Goal: Transaction & Acquisition: Book appointment/travel/reservation

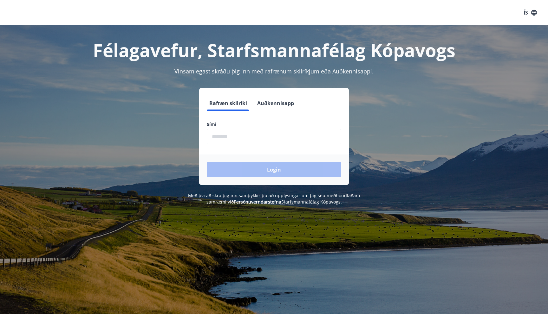
click at [221, 138] on input "phone" at bounding box center [274, 137] width 134 height 16
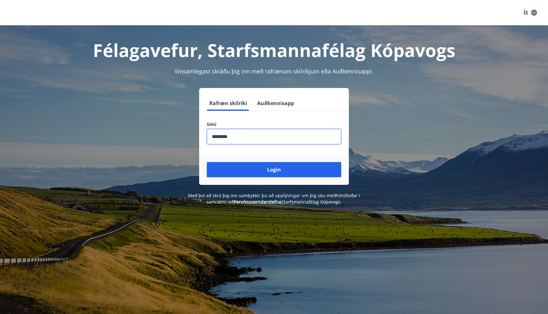
type input "********"
click at [207, 162] on button "Login" at bounding box center [274, 169] width 134 height 15
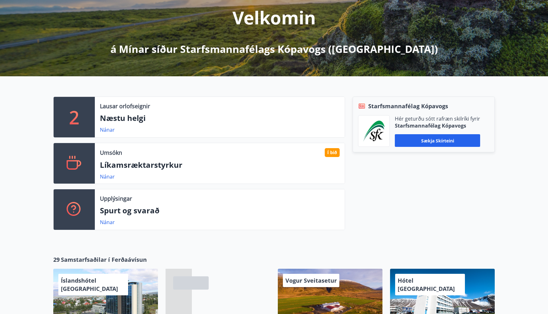
scroll to position [86, 0]
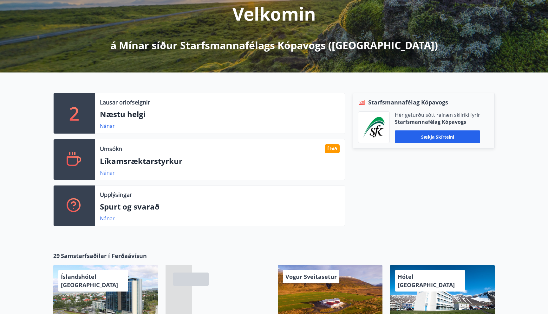
click at [106, 172] on link "Nánar" at bounding box center [107, 173] width 15 height 7
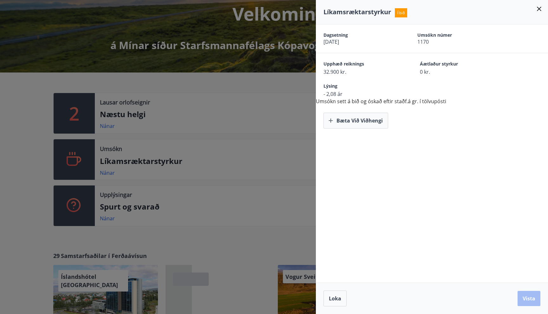
click at [406, 109] on div "Bæta við viðhengi" at bounding box center [432, 116] width 232 height 23
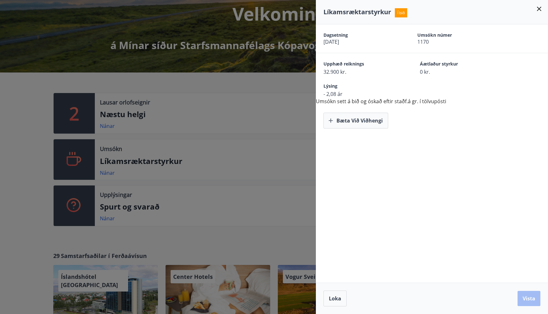
click at [417, 98] on div "Dagsetning [DATE] Umsókn númer 1170 Upphæð reiknings 32.900 kr. Áætlaður styrku…" at bounding box center [432, 76] width 232 height 104
click at [359, 120] on button "Bæta við viðhengi" at bounding box center [355, 121] width 65 height 16
click at [342, 120] on button "Bæta við viðhengi" at bounding box center [355, 121] width 65 height 16
click at [418, 122] on icon "button" at bounding box center [420, 121] width 4 height 6
click at [353, 121] on button "Bæta við viðhengi" at bounding box center [355, 121] width 65 height 16
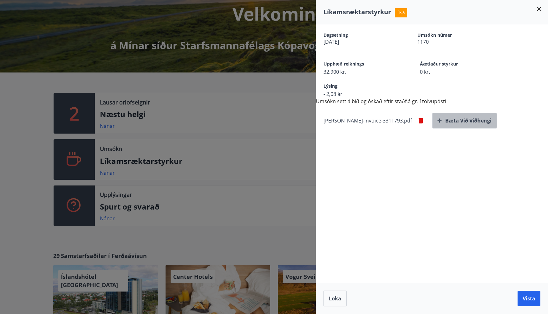
click at [439, 118] on button "Bæta við viðhengi" at bounding box center [464, 121] width 65 height 16
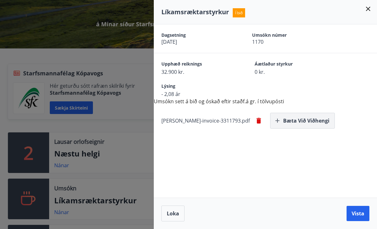
click at [273, 121] on button "Bæta við viðhengi" at bounding box center [302, 121] width 65 height 16
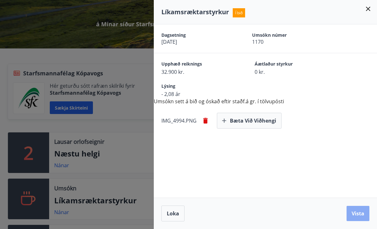
click at [355, 212] on button "Vista" at bounding box center [357, 213] width 23 height 15
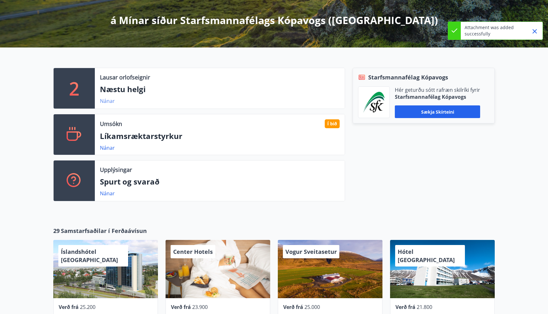
scroll to position [102, 0]
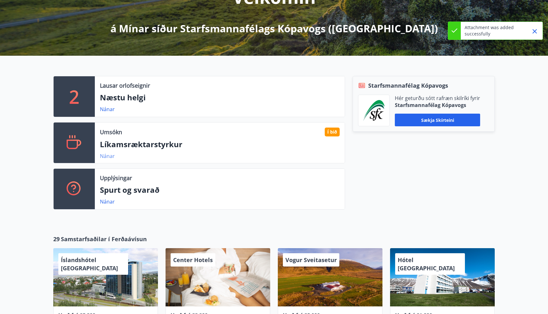
click at [111, 158] on link "Nánar" at bounding box center [107, 156] width 15 height 7
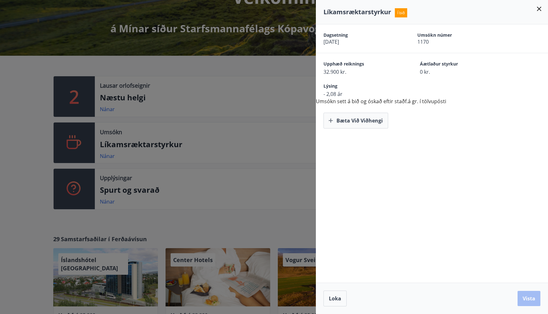
click at [539, 9] on icon at bounding box center [539, 9] width 4 height 4
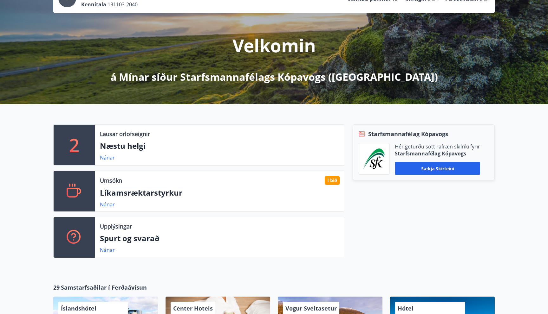
scroll to position [0, 0]
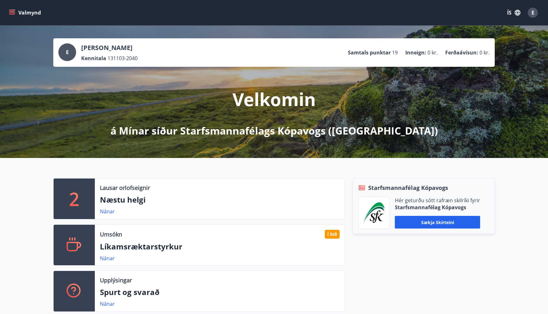
click at [11, 10] on icon "menu" at bounding box center [12, 10] width 7 height 1
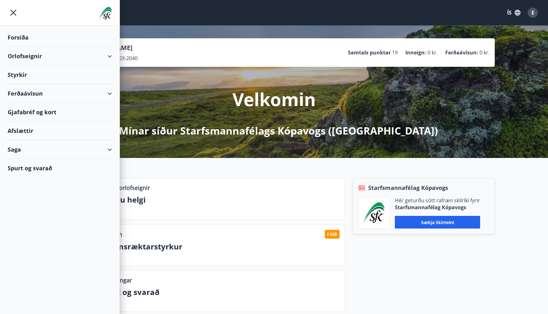
click at [63, 76] on div "Styrkir" at bounding box center [60, 75] width 104 height 19
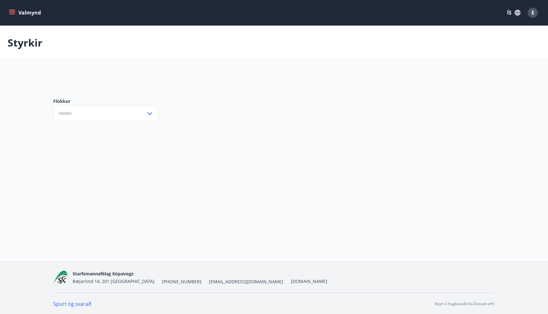
type input "***"
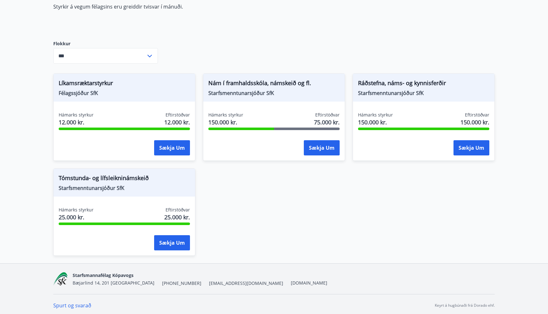
scroll to position [70, 0]
click at [255, 88] on span "Nám í framhaldsskóla, námskeið og fl." at bounding box center [273, 84] width 131 height 11
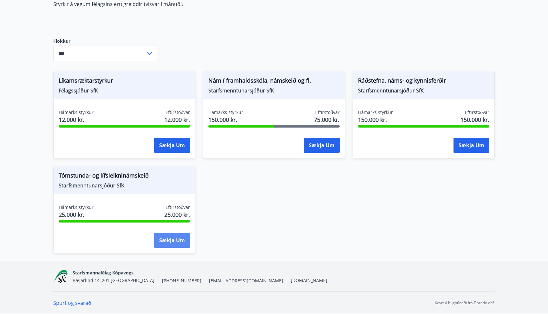
click at [159, 238] on button "Sækja um" at bounding box center [172, 240] width 36 height 15
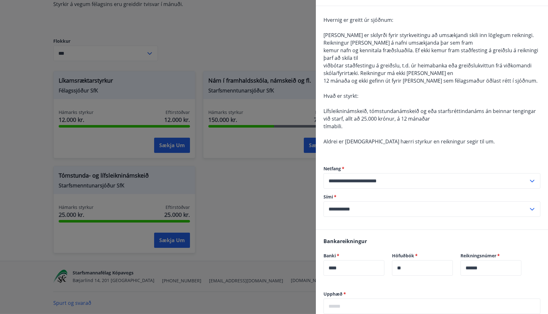
scroll to position [47, 0]
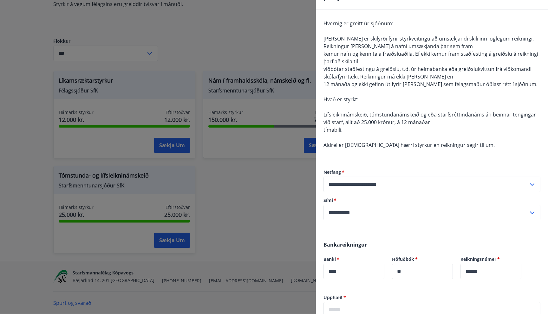
click at [287, 198] on div at bounding box center [274, 157] width 548 height 314
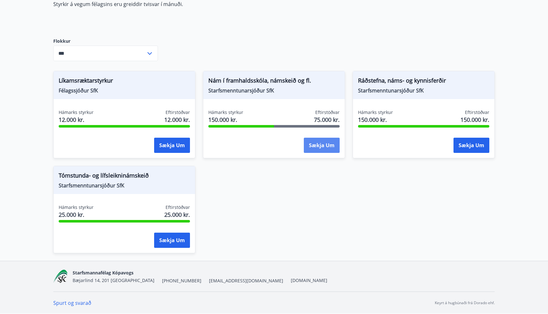
click at [311, 147] on button "Sækja um" at bounding box center [322, 145] width 36 height 15
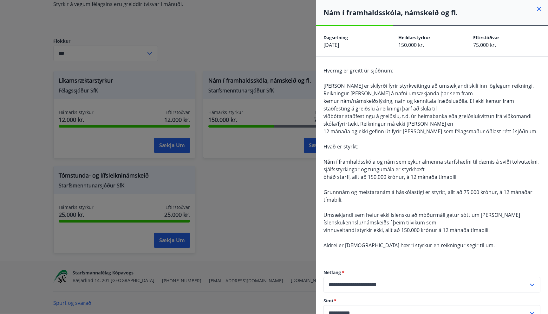
click at [295, 207] on div at bounding box center [274, 157] width 548 height 314
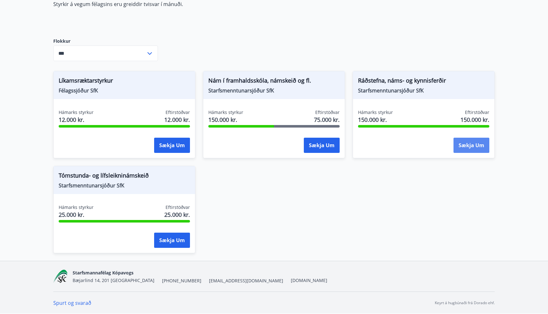
click at [460, 145] on button "Sækja um" at bounding box center [471, 145] width 36 height 15
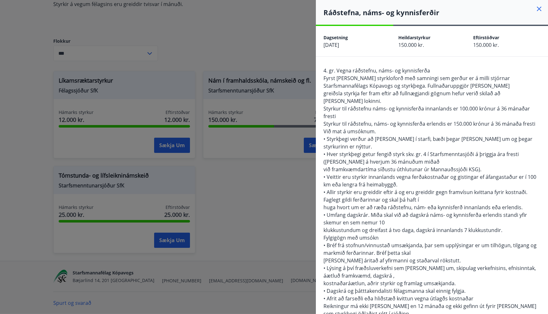
click at [293, 212] on div at bounding box center [274, 157] width 548 height 314
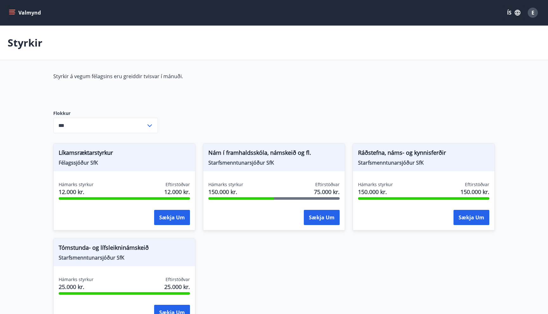
click at [10, 16] on button "Valmynd" at bounding box center [26, 12] width 36 height 11
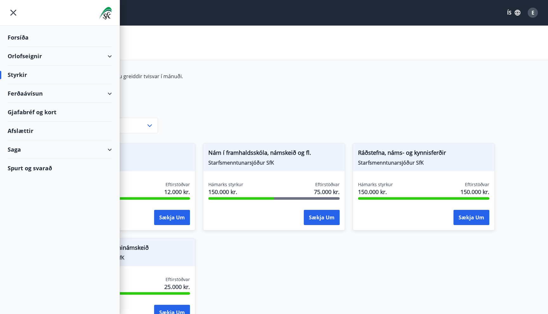
click at [36, 55] on div "Orlofseignir" at bounding box center [60, 56] width 104 height 19
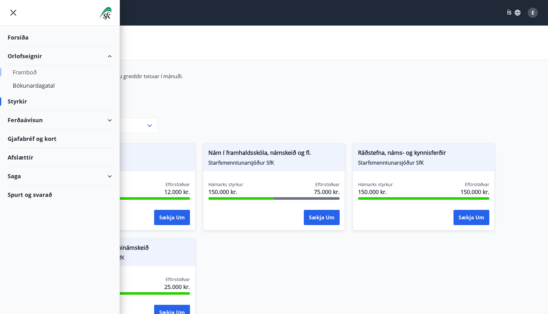
click at [32, 73] on div "Framboð" at bounding box center [60, 72] width 94 height 13
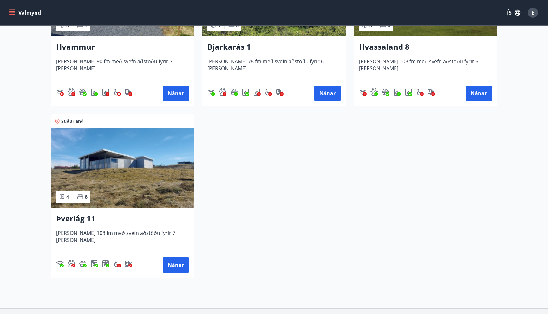
scroll to position [379, 0]
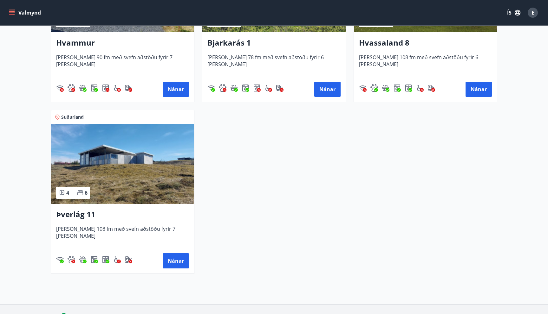
click at [91, 169] on img at bounding box center [122, 164] width 143 height 80
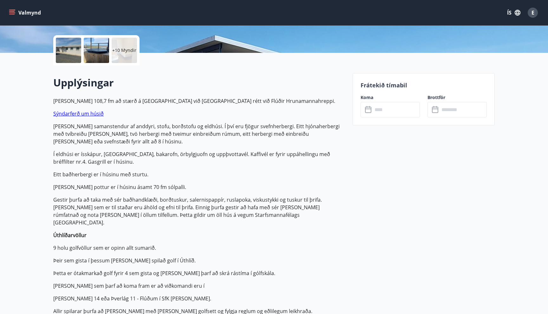
scroll to position [142, 0]
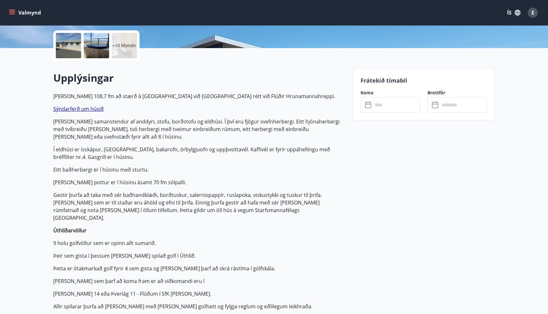
click at [383, 101] on input "text" at bounding box center [395, 105] width 47 height 16
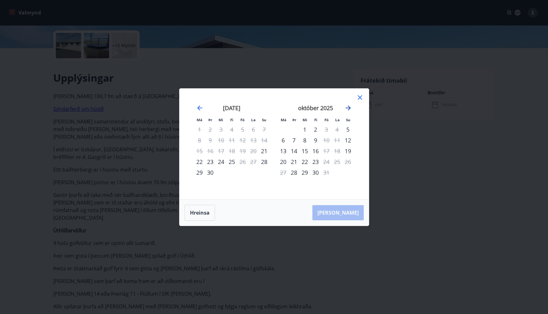
click at [347, 108] on icon "Move forward to switch to the next month." at bounding box center [347, 108] width 5 height 5
click at [197, 106] on icon "Move backward to switch to the previous month." at bounding box center [200, 108] width 8 height 8
click at [346, 113] on div "nóvember 2025" at bounding box center [315, 110] width 75 height 28
click at [350, 109] on icon "Move forward to switch to the next month." at bounding box center [348, 108] width 8 height 8
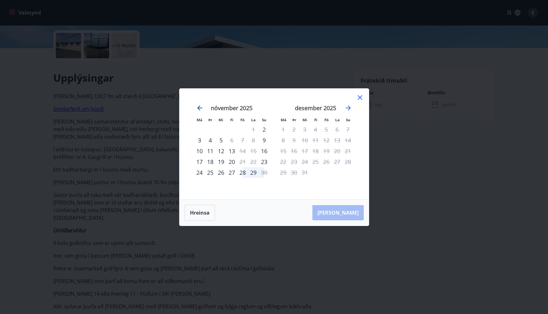
click at [196, 106] on icon "Move backward to switch to the previous month." at bounding box center [200, 108] width 8 height 8
click at [358, 100] on icon at bounding box center [360, 98] width 8 height 8
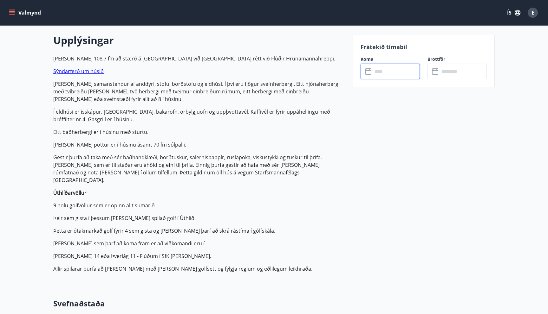
scroll to position [173, 0]
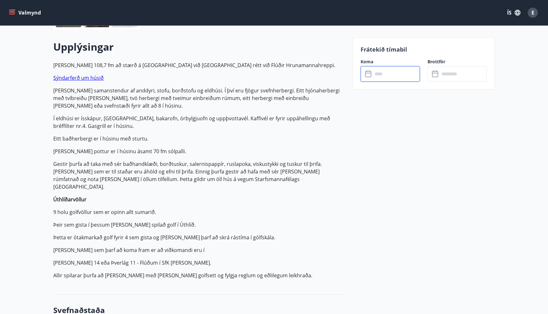
click at [382, 75] on input "text" at bounding box center [395, 74] width 47 height 16
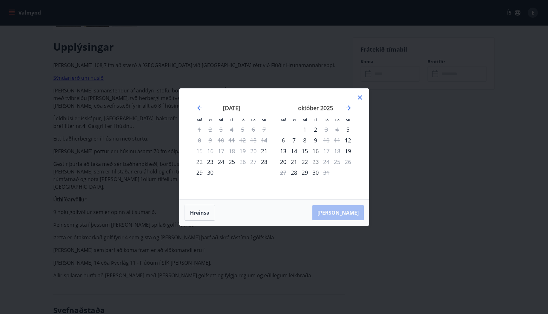
click at [361, 99] on icon at bounding box center [359, 97] width 4 height 4
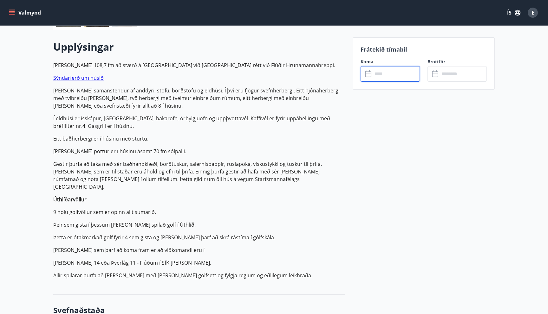
click at [379, 75] on input "text" at bounding box center [395, 74] width 47 height 16
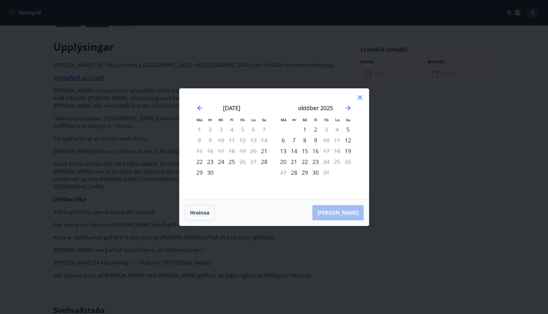
click at [359, 100] on icon at bounding box center [360, 98] width 8 height 8
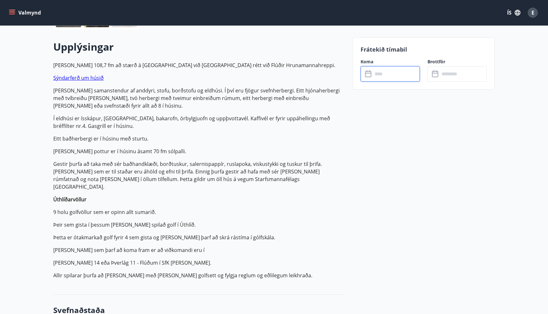
click at [376, 79] on input "text" at bounding box center [395, 74] width 47 height 16
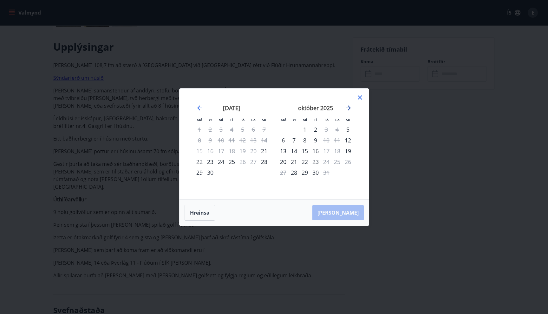
click at [347, 109] on icon "Move forward to switch to the next month." at bounding box center [348, 108] width 8 height 8
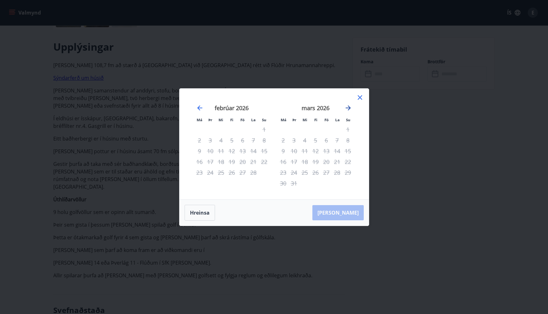
click at [347, 109] on icon "Move forward to switch to the next month." at bounding box center [348, 108] width 8 height 8
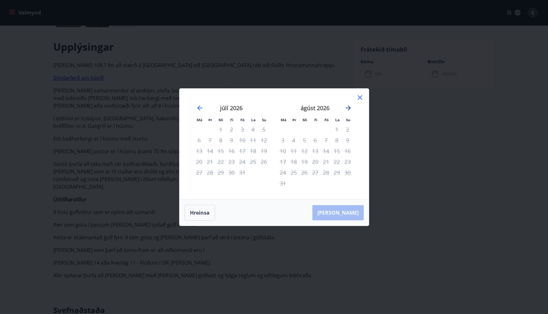
click at [347, 109] on icon "Move forward to switch to the next month." at bounding box center [348, 108] width 8 height 8
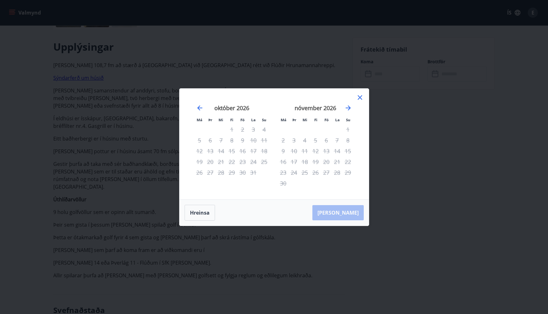
click at [242, 84] on div "Má Þr Mi Fi Fö La Su Má Þr Mi Fi Fö La Su [DATE] 1 2 3 4 5 6 7 8 9 10 11 12 13 …" at bounding box center [274, 157] width 548 height 314
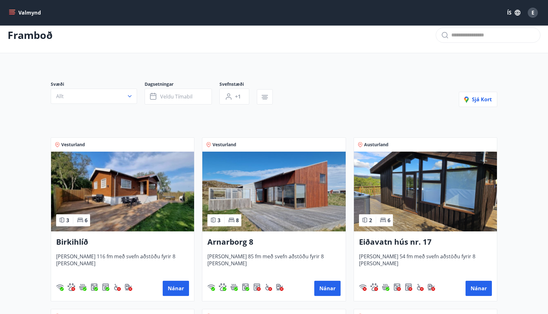
scroll to position [11, 0]
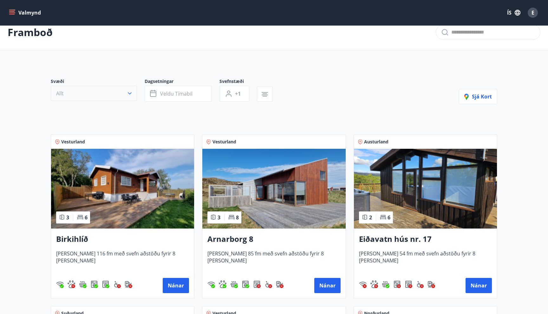
click at [113, 90] on button "Allt" at bounding box center [94, 93] width 86 height 15
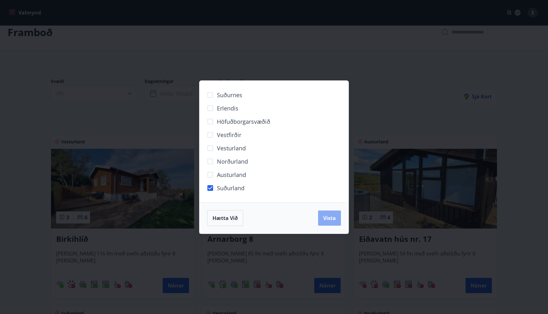
click at [329, 216] on span "Vista" at bounding box center [329, 218] width 13 height 7
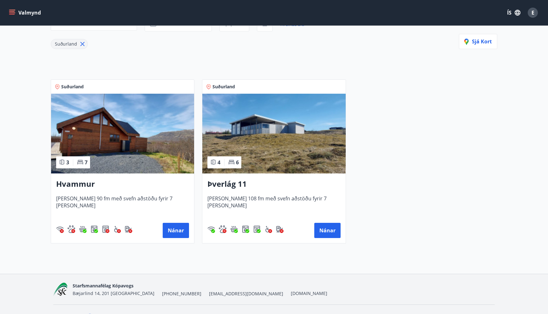
scroll to position [94, 0]
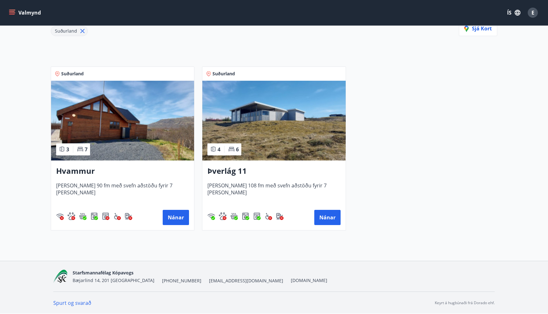
click at [140, 138] on img at bounding box center [122, 121] width 143 height 80
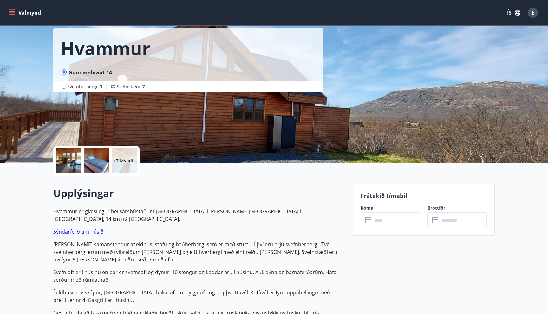
scroll to position [30, 0]
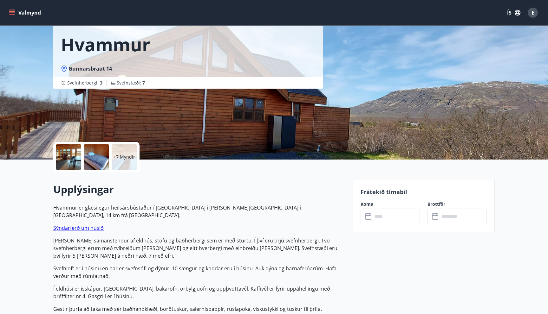
click at [124, 154] on p "+7 Myndir" at bounding box center [124, 157] width 22 height 6
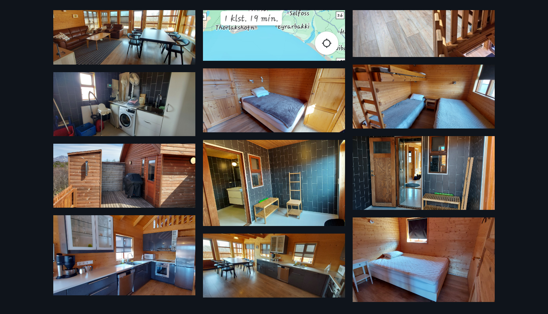
scroll to position [0, 0]
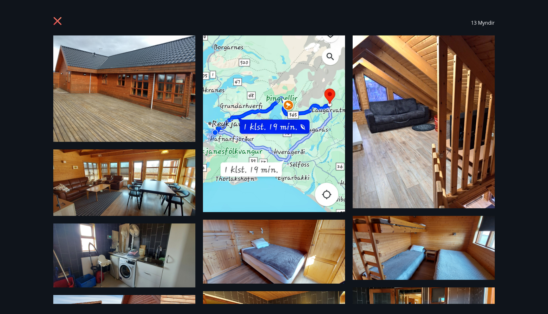
click at [57, 20] on icon at bounding box center [58, 21] width 8 height 8
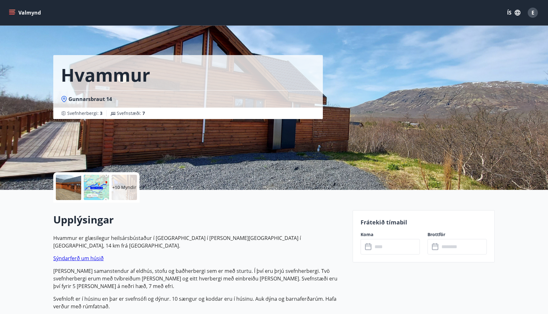
click at [383, 249] on input "text" at bounding box center [395, 247] width 47 height 16
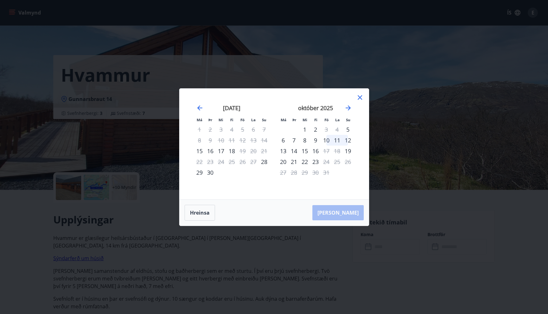
click at [325, 139] on div "10" at bounding box center [326, 140] width 11 height 11
click at [349, 141] on div "12" at bounding box center [347, 140] width 11 height 11
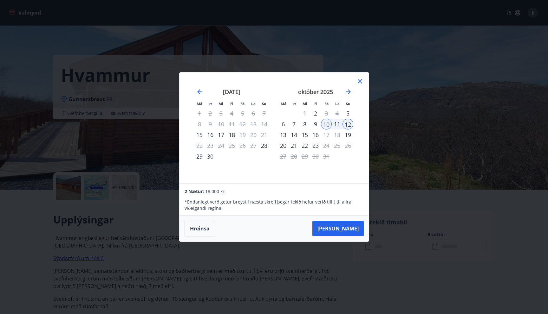
click at [379, 148] on div "Má Þr Mi Fi Fö La Su Má Þr Mi Fi Fö La Su [DATE] 1 2 3 4 5 6 7 8 9 10 11 12 13 …" at bounding box center [274, 157] width 548 height 314
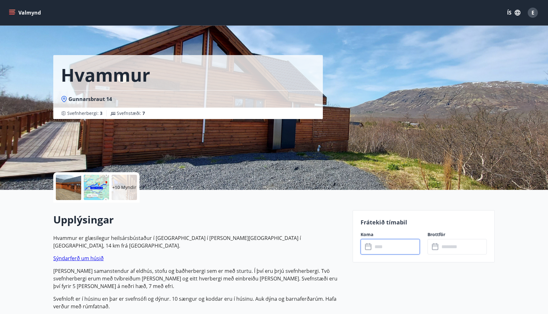
click at [381, 247] on input "text" at bounding box center [395, 247] width 47 height 16
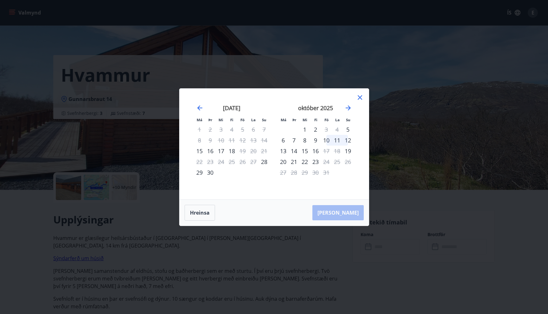
click at [315, 142] on div "9" at bounding box center [315, 140] width 11 height 11
click at [349, 140] on div "12" at bounding box center [347, 140] width 11 height 11
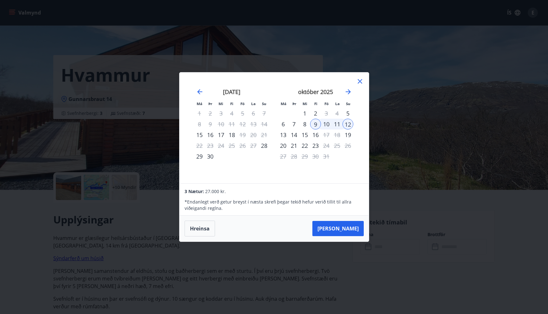
click at [325, 126] on div "10" at bounding box center [326, 124] width 11 height 11
click at [347, 91] on icon "Move forward to switch to the next month." at bounding box center [348, 92] width 8 height 8
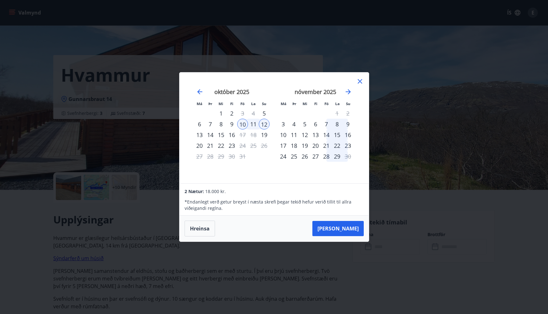
click at [326, 136] on div "14" at bounding box center [326, 135] width 11 height 11
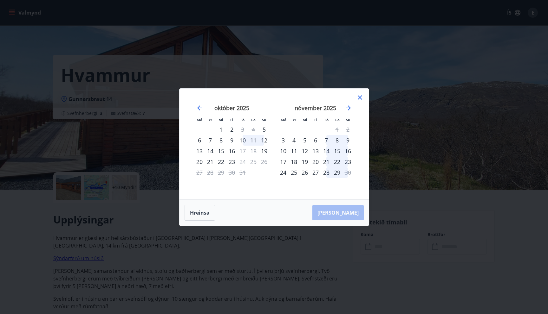
click at [327, 152] on div "14" at bounding box center [326, 151] width 11 height 11
click at [346, 151] on div "16" at bounding box center [347, 151] width 11 height 11
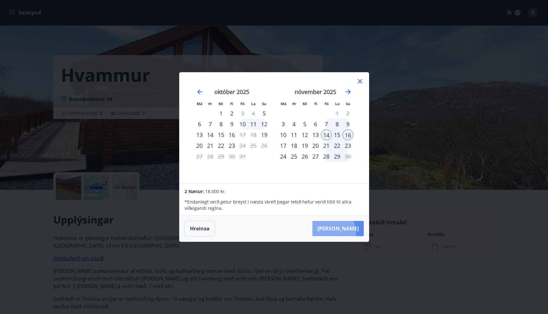
click at [352, 233] on button "[PERSON_NAME]" at bounding box center [337, 228] width 51 height 15
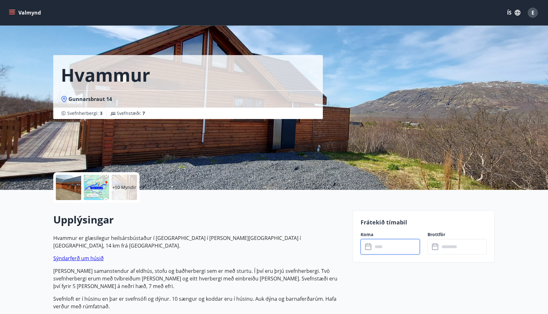
type input "******"
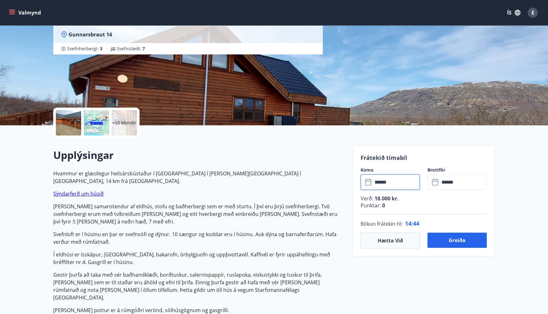
scroll to position [52, 0]
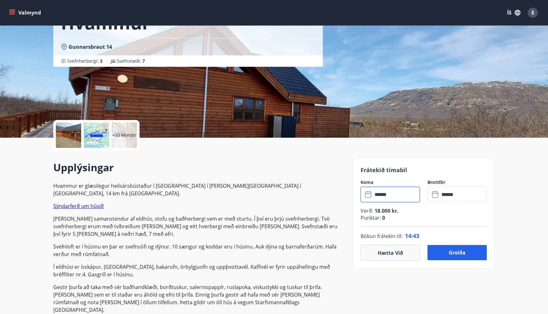
click at [122, 135] on p "+10 Myndir" at bounding box center [124, 135] width 24 height 6
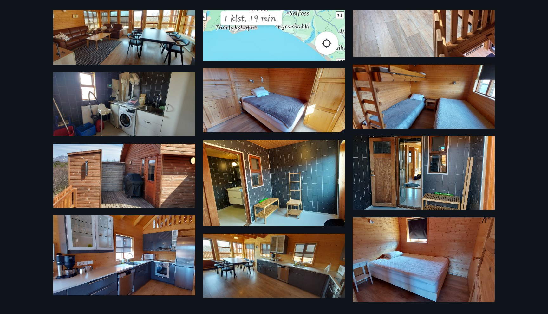
scroll to position [0, 0]
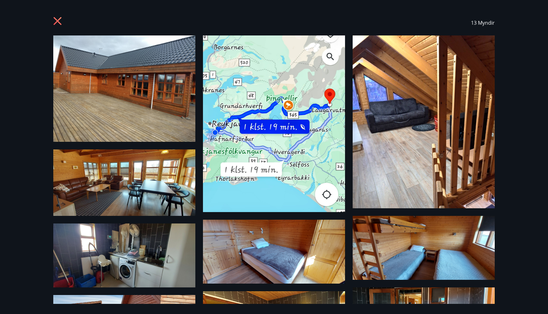
click at [57, 17] on icon at bounding box center [58, 22] width 10 height 10
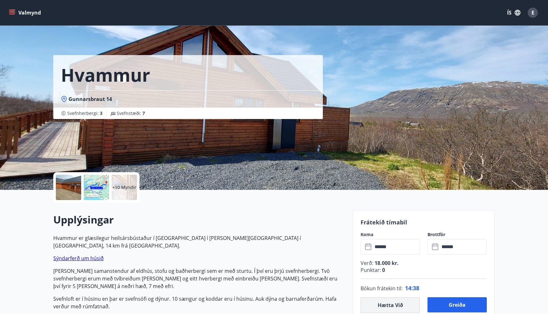
click at [389, 303] on button "Hætta við" at bounding box center [389, 306] width 59 height 16
